Goal: Transaction & Acquisition: Purchase product/service

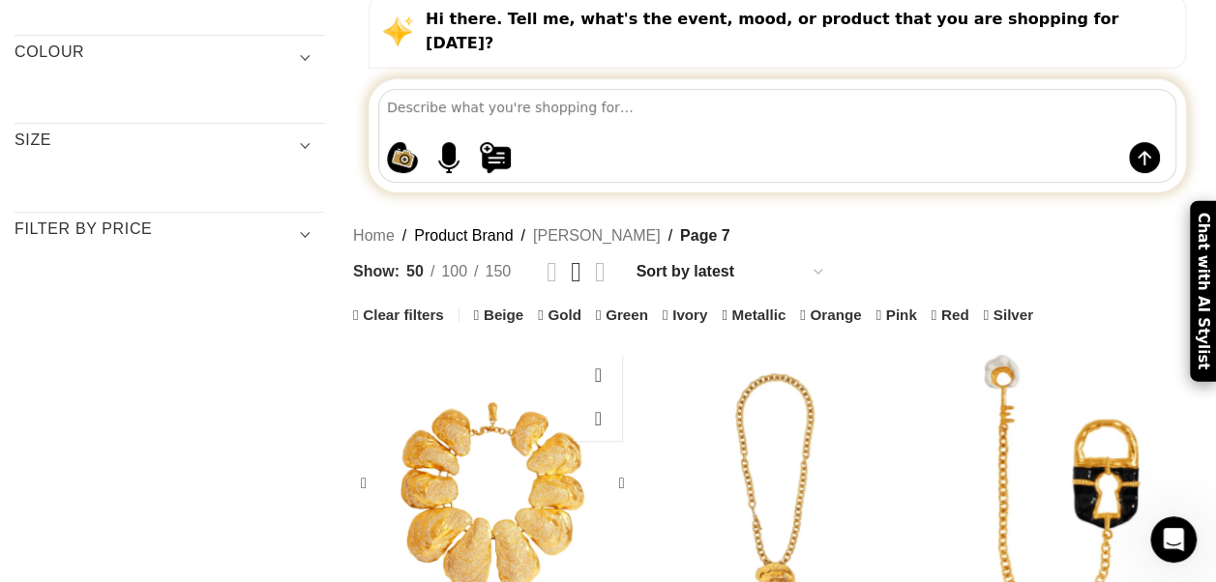
click at [542, 344] on div "Oysters Necklace" at bounding box center [561, 483] width 139 height 279
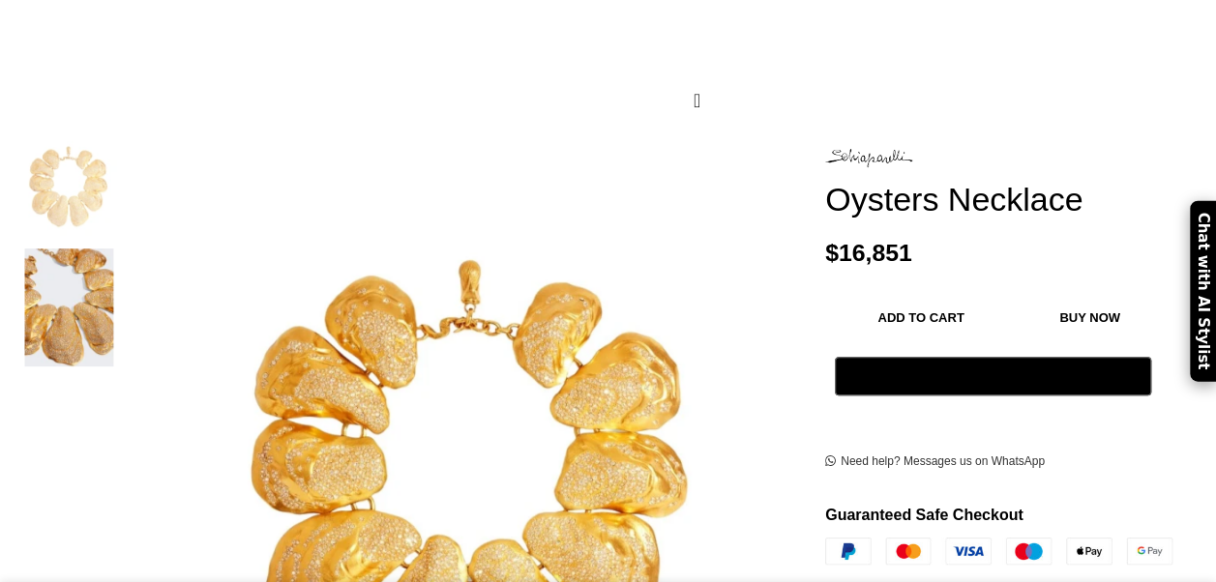
click at [69, 297] on img at bounding box center [69, 307] width 118 height 117
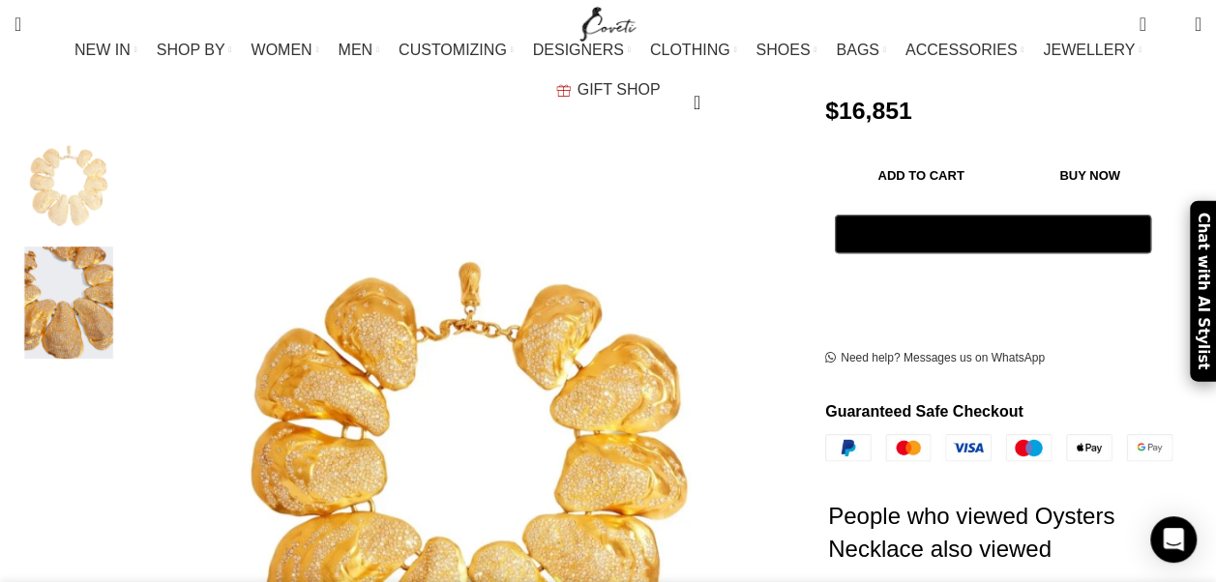
scroll to position [435, 0]
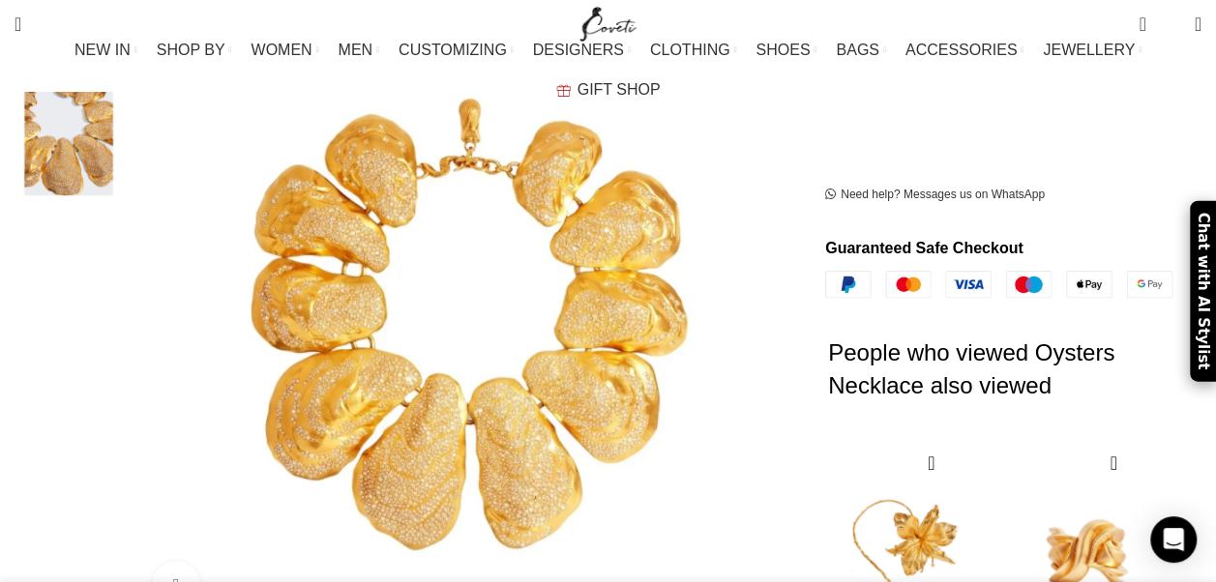
click at [80, 134] on img "2 / 2" at bounding box center [69, 139] width 118 height 113
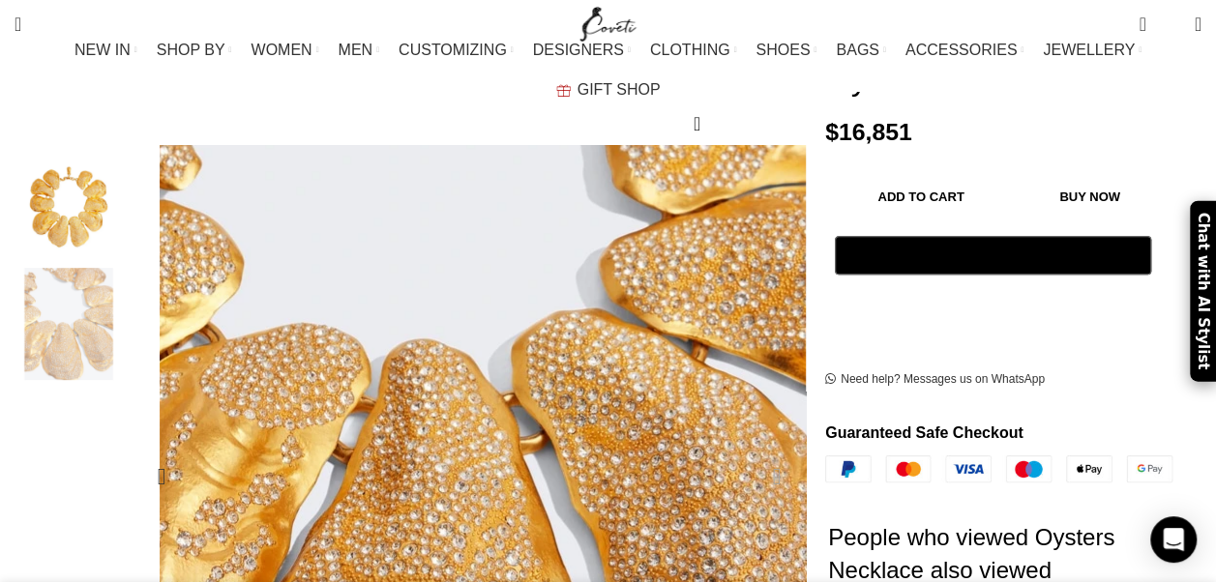
scroll to position [0, 203]
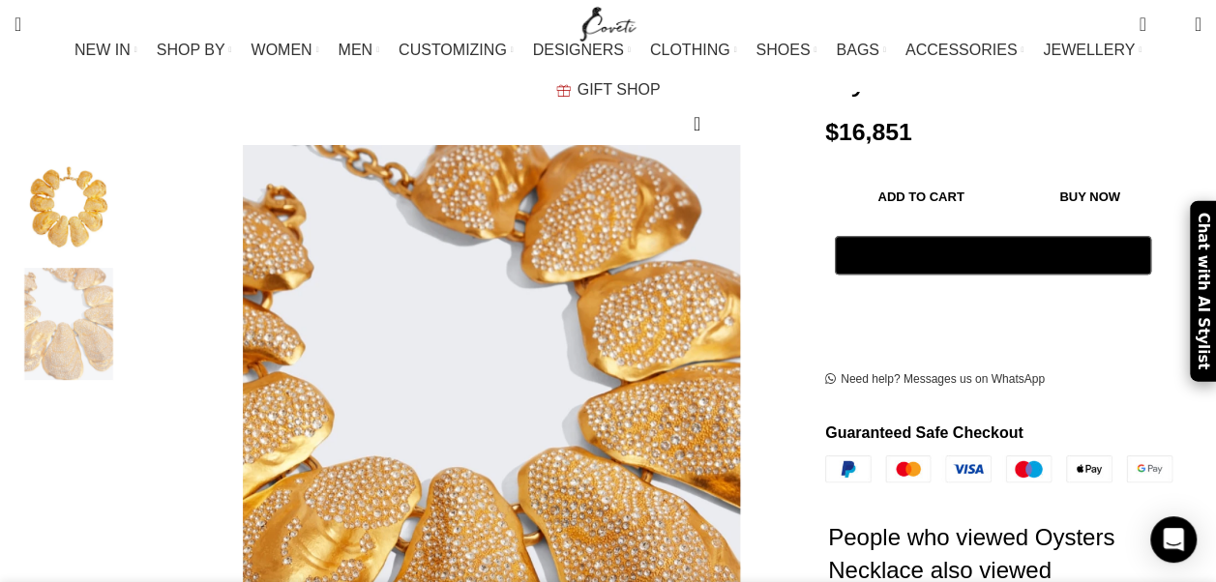
click at [60, 183] on img "1 / 2" at bounding box center [69, 201] width 118 height 113
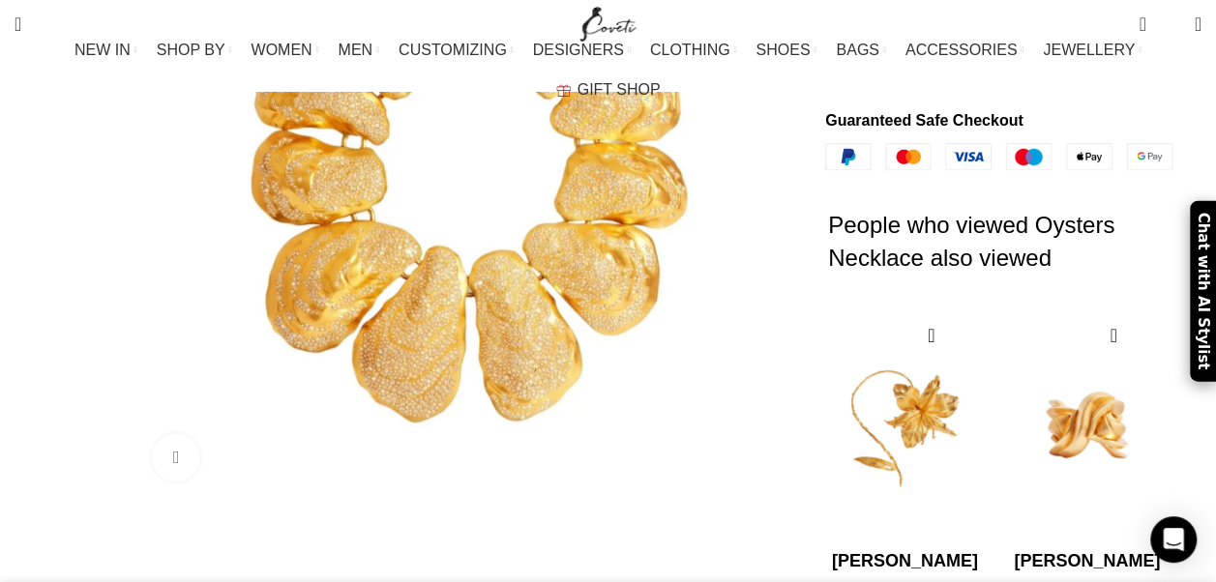
scroll to position [344, 0]
